Goal: Task Accomplishment & Management: Manage account settings

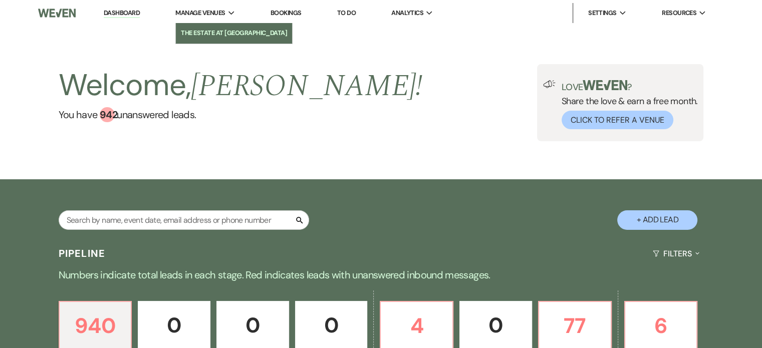
click at [219, 28] on li "The Estate at [GEOGRAPHIC_DATA]" at bounding box center [234, 33] width 106 height 10
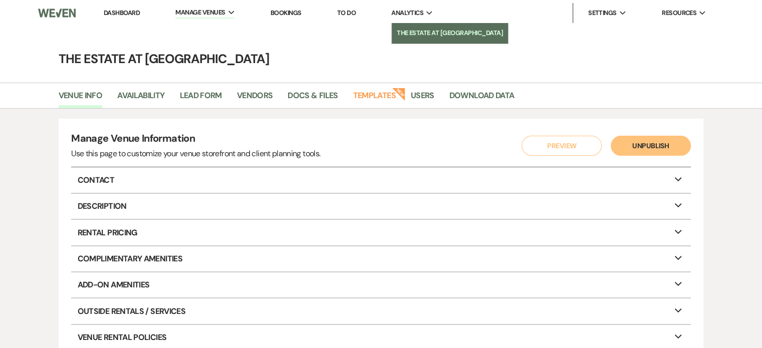
click at [417, 27] on link "The Estate at [GEOGRAPHIC_DATA]" at bounding box center [450, 33] width 116 height 20
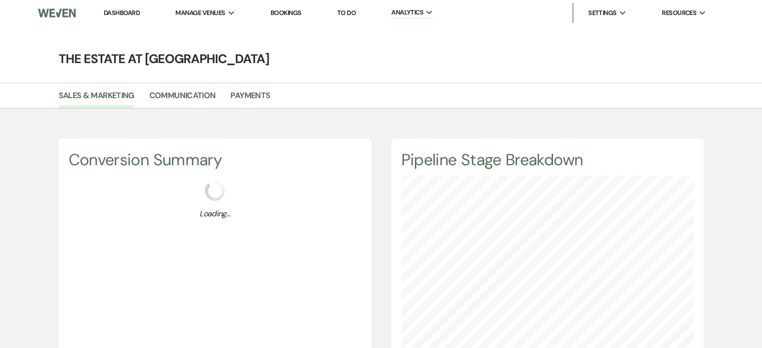
click at [289, 15] on link "Bookings" at bounding box center [286, 13] width 31 height 9
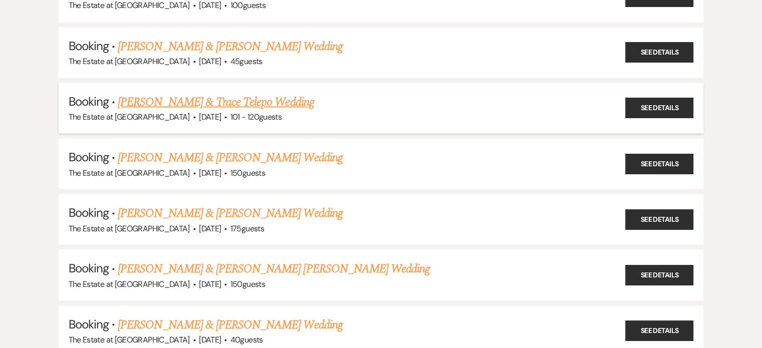
scroll to position [1904, 0]
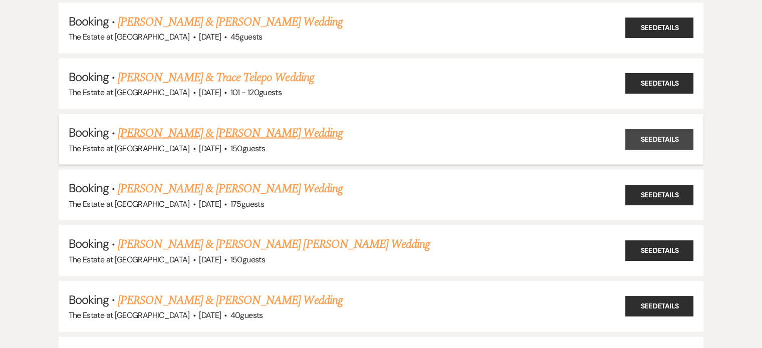
click at [664, 129] on link "See Details" at bounding box center [659, 139] width 68 height 21
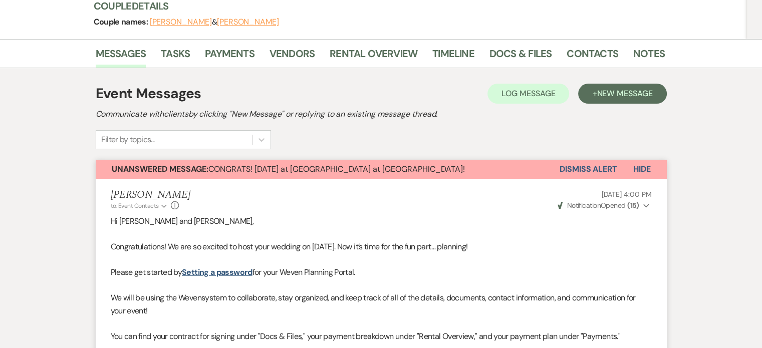
scroll to position [100, 0]
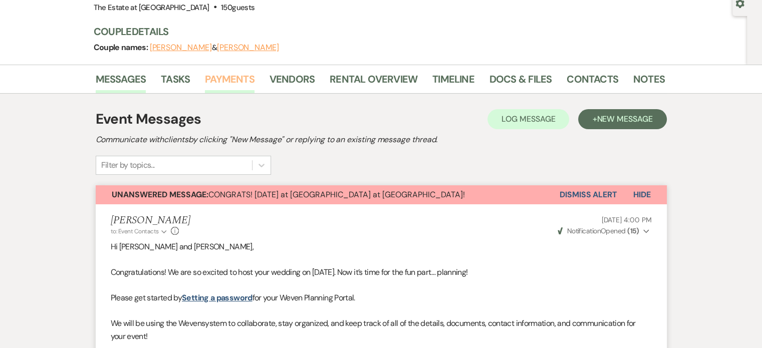
click at [232, 74] on link "Payments" at bounding box center [230, 82] width 50 height 22
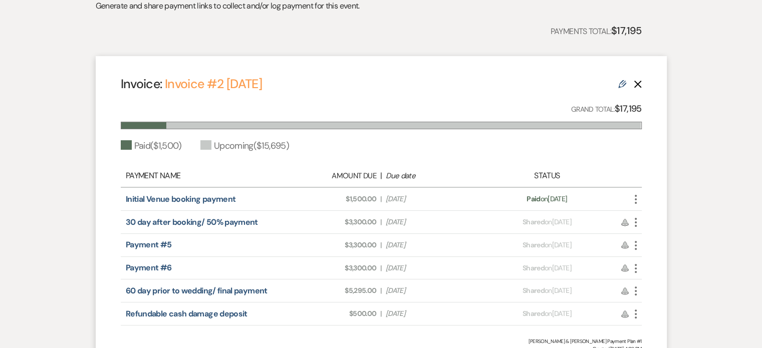
scroll to position [233, 0]
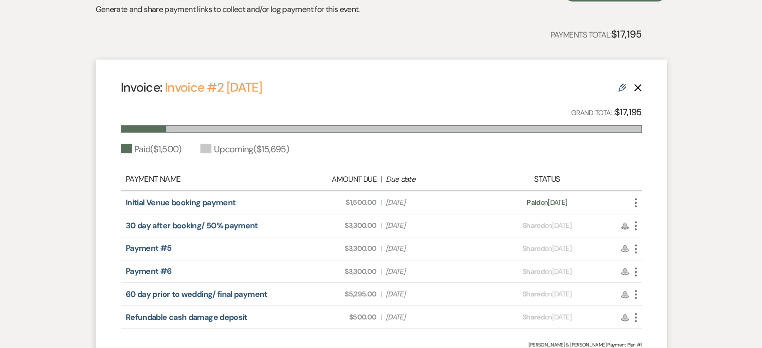
click at [638, 87] on icon "Delete" at bounding box center [638, 88] width 8 height 8
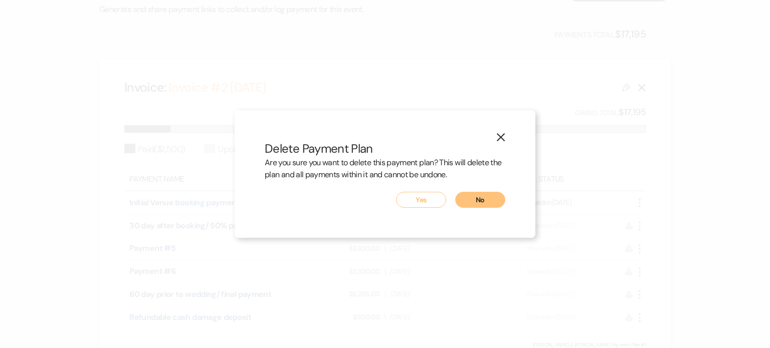
click at [482, 200] on button "No" at bounding box center [480, 200] width 50 height 16
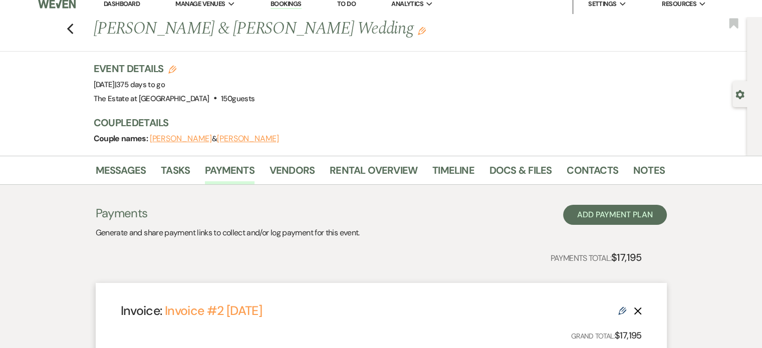
scroll to position [0, 0]
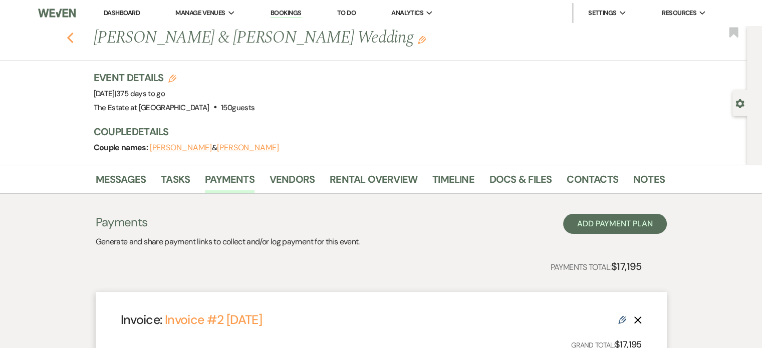
click at [74, 37] on icon "Previous" at bounding box center [71, 38] width 8 height 12
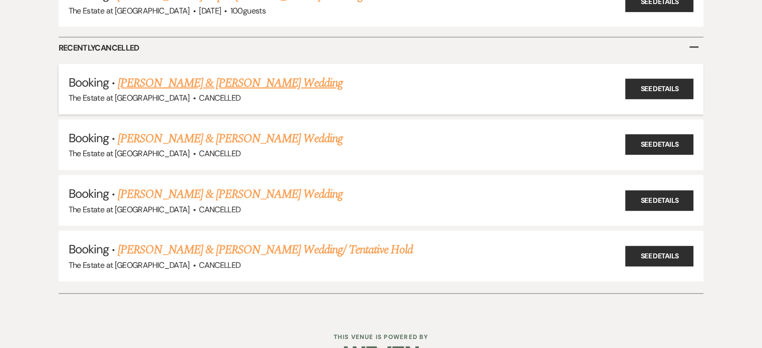
scroll to position [2379, 0]
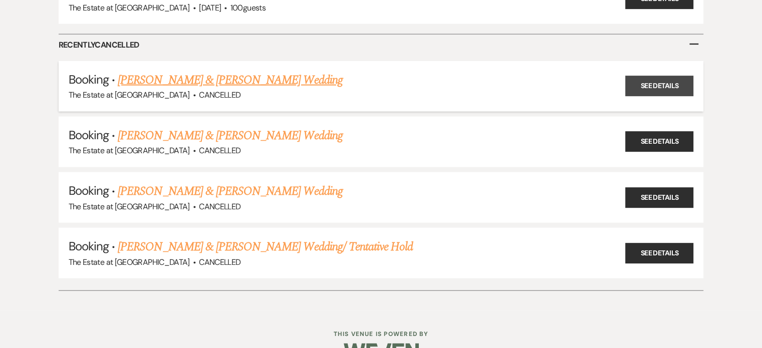
click at [639, 76] on link "See Details" at bounding box center [659, 86] width 68 height 21
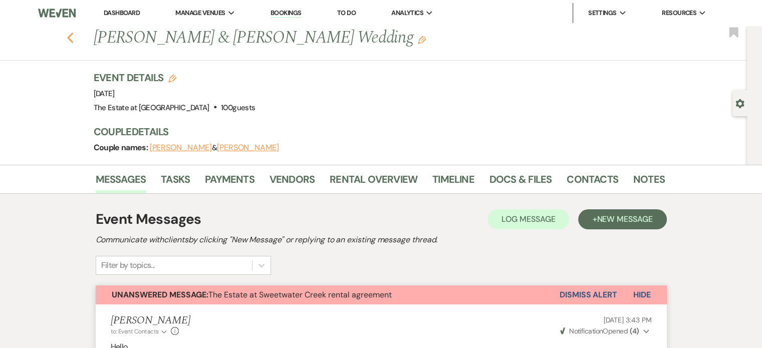
click at [73, 42] on use "button" at bounding box center [70, 38] width 7 height 11
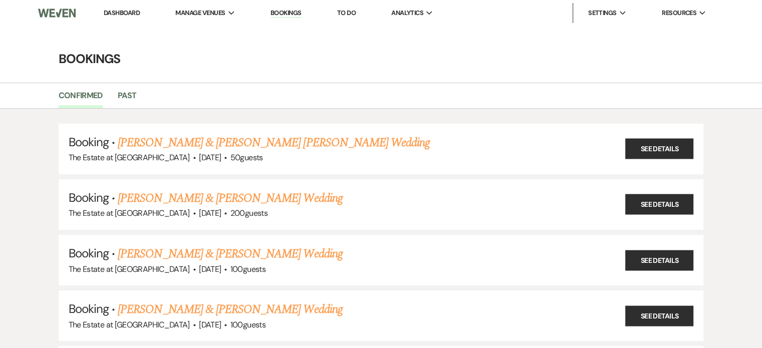
scroll to position [2379, 0]
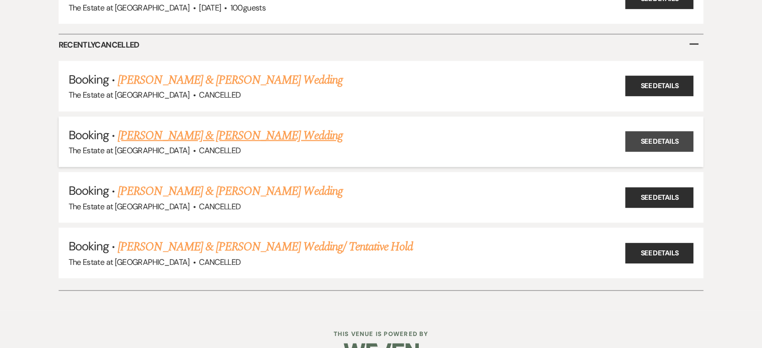
click at [659, 132] on link "See Details" at bounding box center [659, 142] width 68 height 21
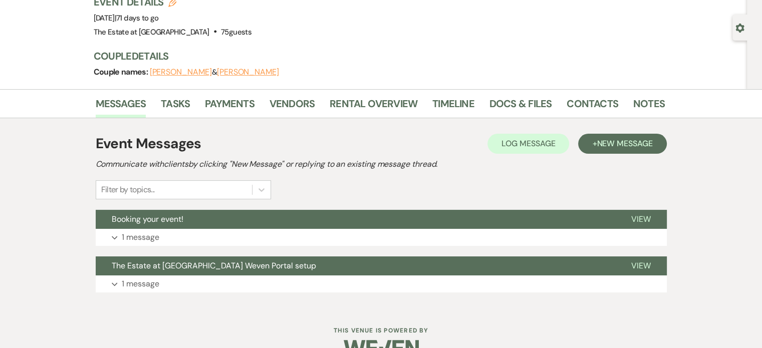
scroll to position [99, 0]
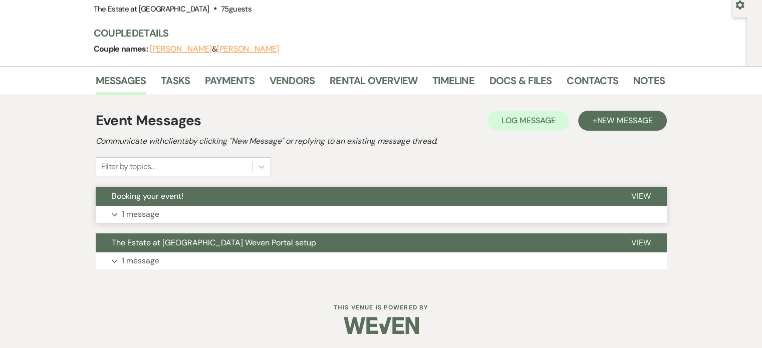
click at [115, 213] on icon "Expand" at bounding box center [115, 215] width 6 height 4
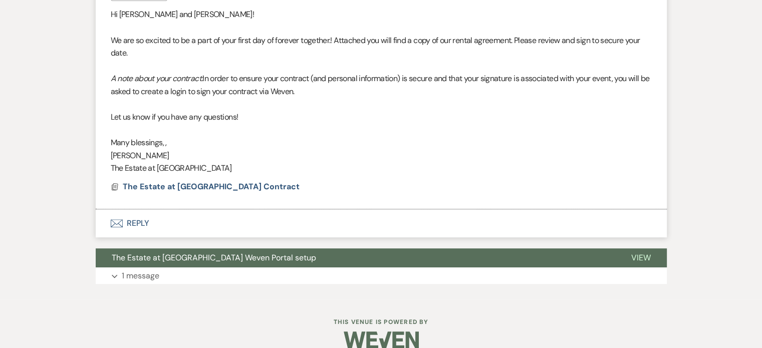
scroll to position [365, 0]
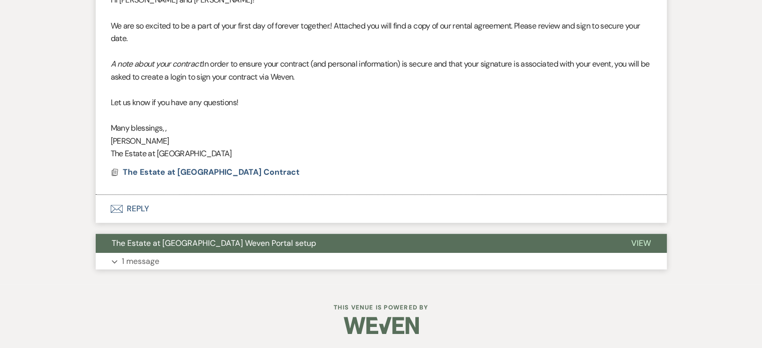
click at [116, 261] on use "button" at bounding box center [115, 262] width 6 height 4
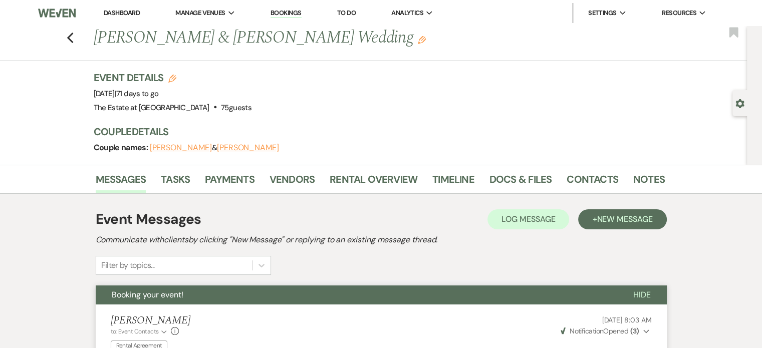
scroll to position [0, 0]
click at [68, 35] on div "Previous [PERSON_NAME] & [PERSON_NAME] Wedding Edit Bookmark" at bounding box center [371, 43] width 752 height 35
click at [74, 37] on icon "Previous" at bounding box center [71, 38] width 8 height 12
